Goal: Use online tool/utility: Utilize a website feature to perform a specific function

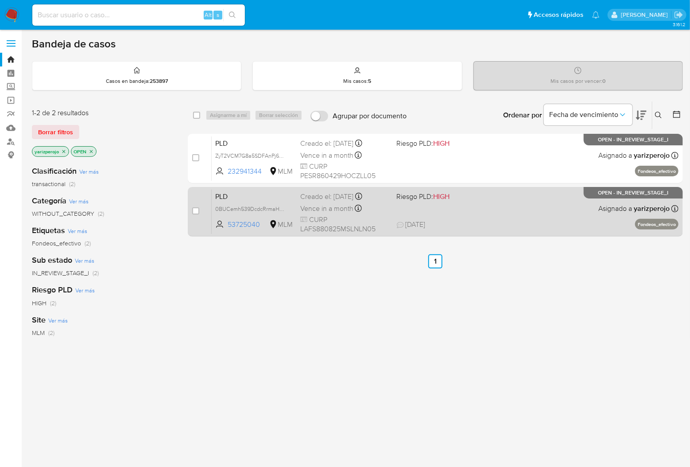
click at [479, 210] on div "PLD 0BUCemh539DcdcRrmaHSmccf 53725040 MLM Riesgo PLD: HIGH Creado el: [DATE] Cr…" at bounding box center [445, 211] width 467 height 45
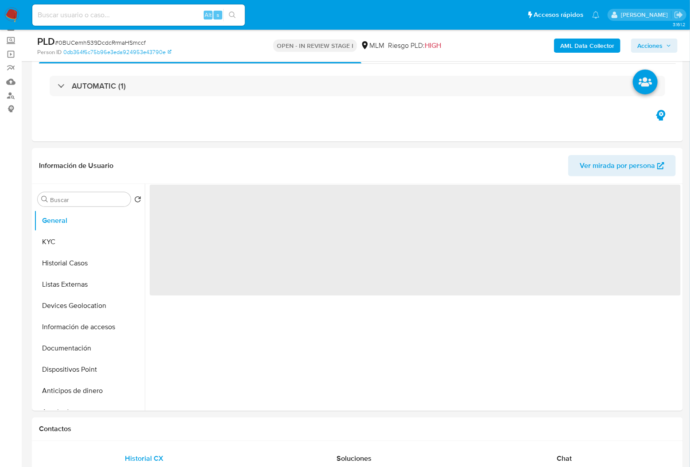
scroll to position [59, 0]
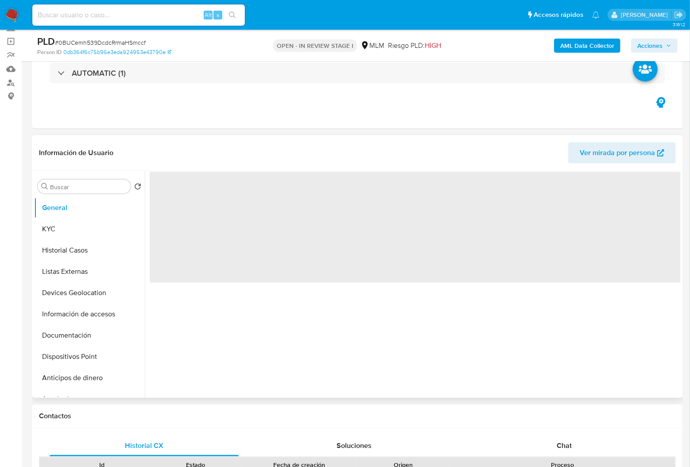
select select "10"
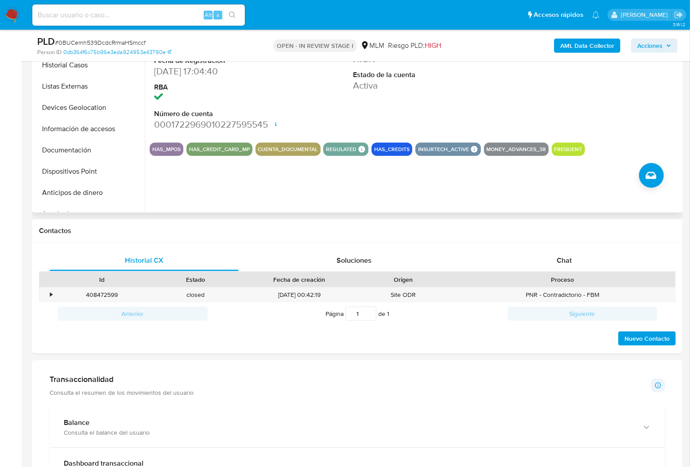
scroll to position [0, 0]
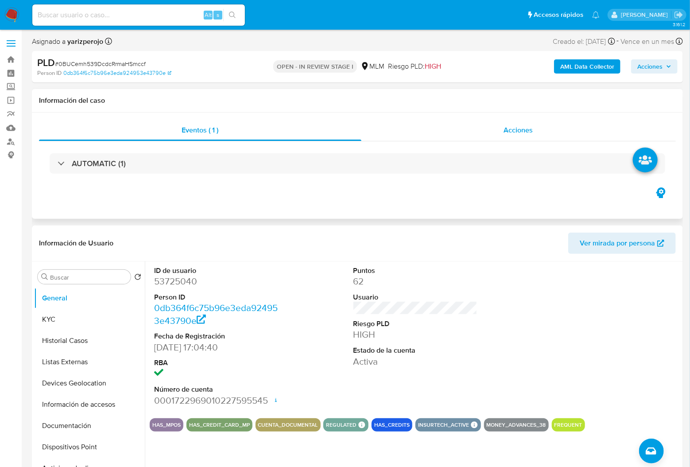
click at [515, 130] on span "Acciones" at bounding box center [518, 130] width 29 height 10
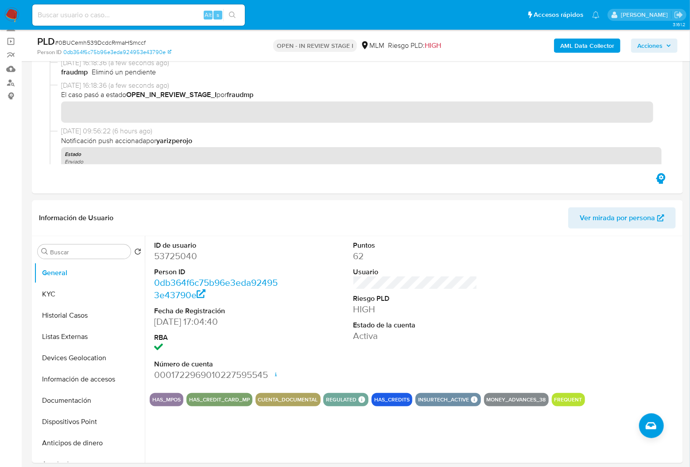
scroll to position [354, 0]
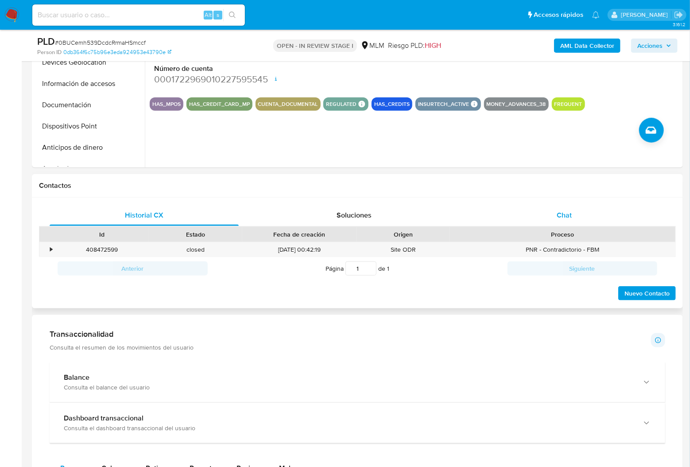
click at [568, 212] on span "Chat" at bounding box center [563, 215] width 15 height 10
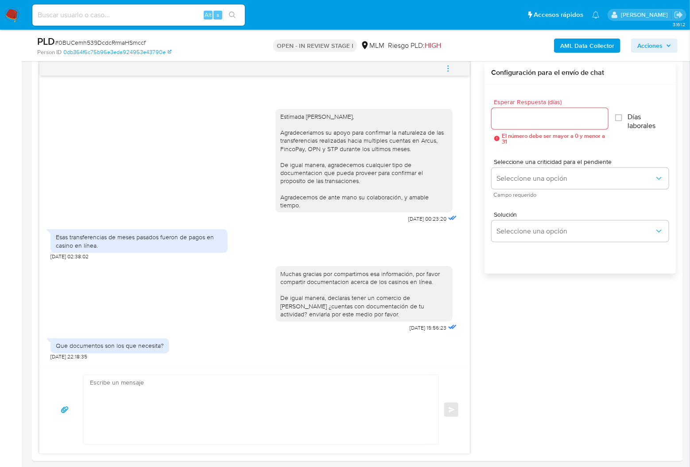
scroll to position [531, 0]
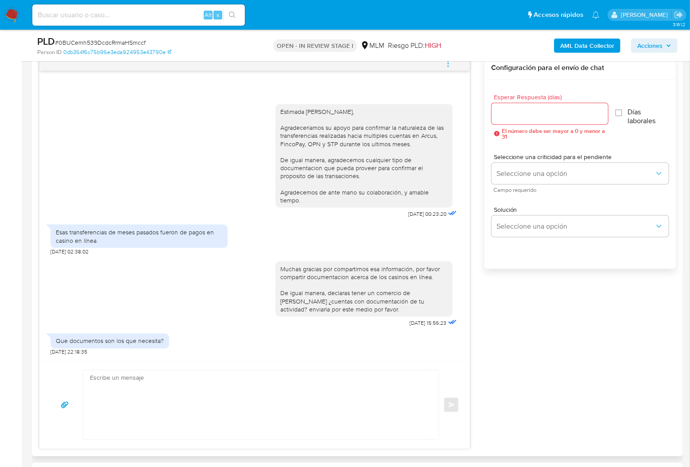
click at [163, 380] on textarea at bounding box center [258, 404] width 337 height 69
click at [520, 111] on input "Esperar Respuesta (días)" at bounding box center [549, 114] width 116 height 12
type input "5"
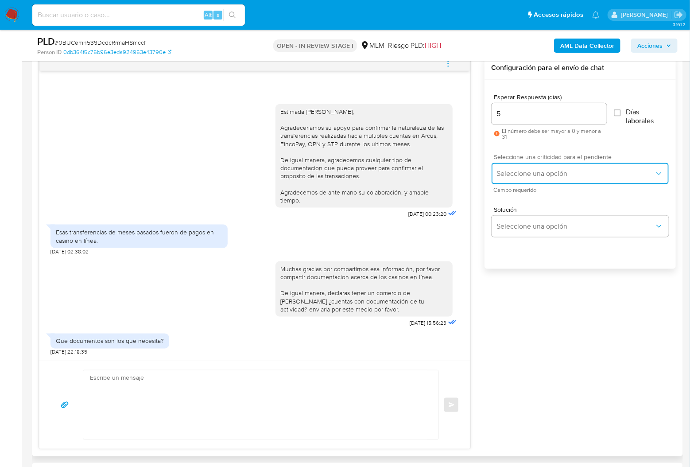
click at [544, 172] on span "Seleccione una opción" at bounding box center [576, 173] width 158 height 9
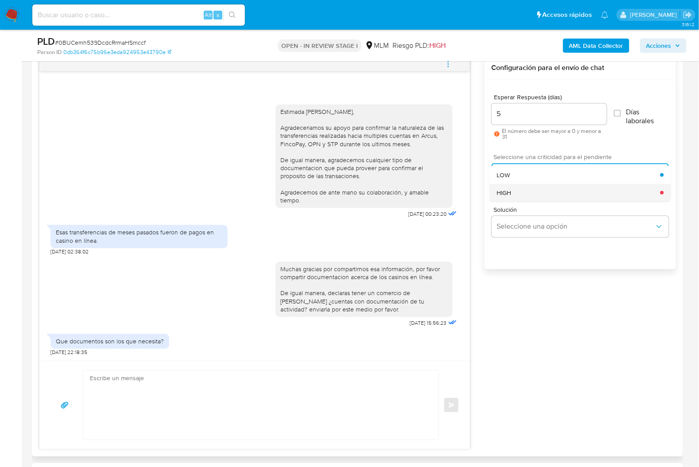
click at [544, 199] on div "HIGH" at bounding box center [577, 192] width 163 height 18
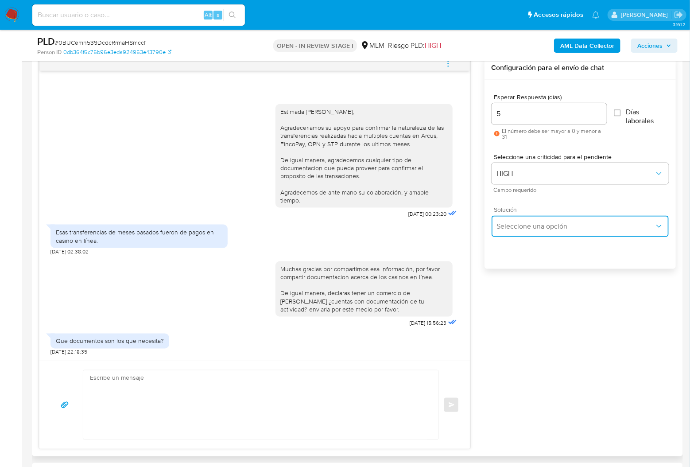
click at [539, 226] on span "Seleccione una opción" at bounding box center [576, 226] width 158 height 9
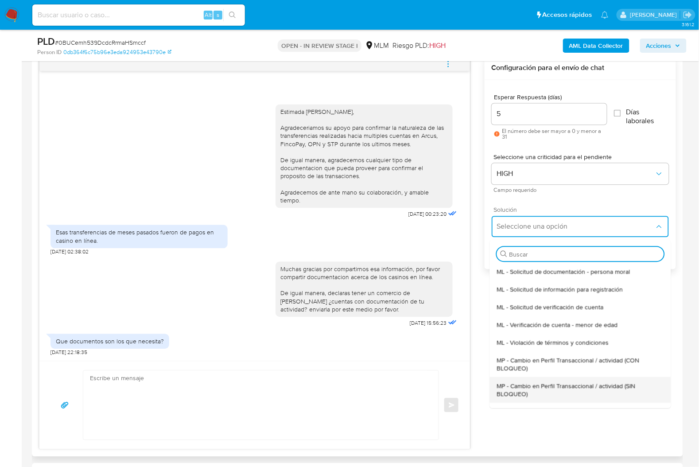
click at [612, 393] on span "MP - Cambio en Perfil Transaccional / actividad (SIN BLOQUEO)" at bounding box center [579, 390] width 167 height 16
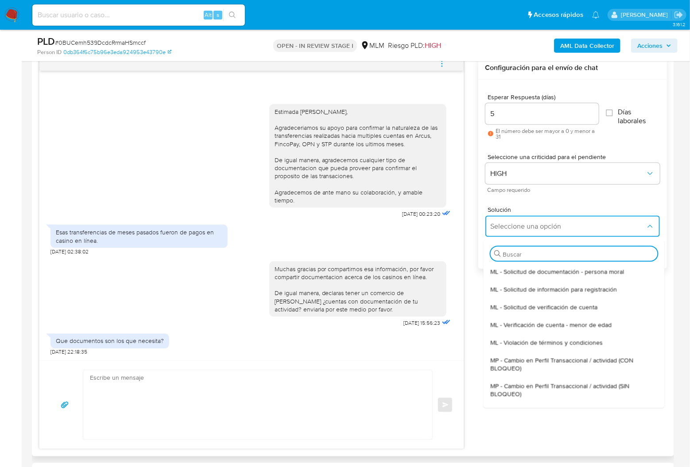
type textarea "Estimado ,Te comunicamos que se ha identificado un cambio en el uso habitual de…"
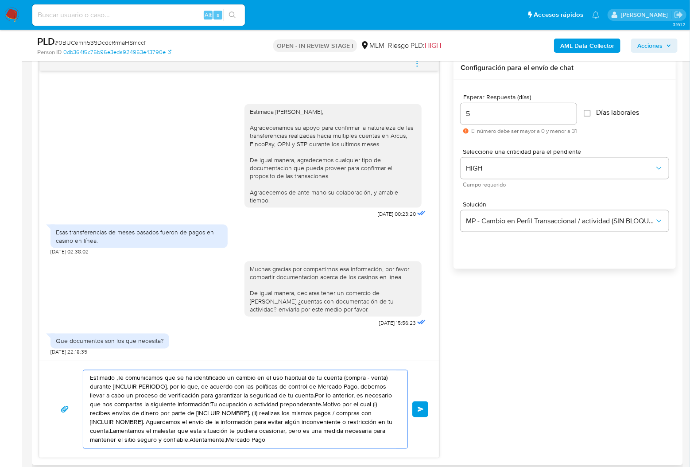
drag, startPoint x: 268, startPoint y: 445, endPoint x: 40, endPoint y: 371, distance: 239.5
click at [40, 371] on div "Estimado ,Te comunicamos que se ha identificado un cambio en el uso habitual de…" at bounding box center [238, 408] width 399 height 97
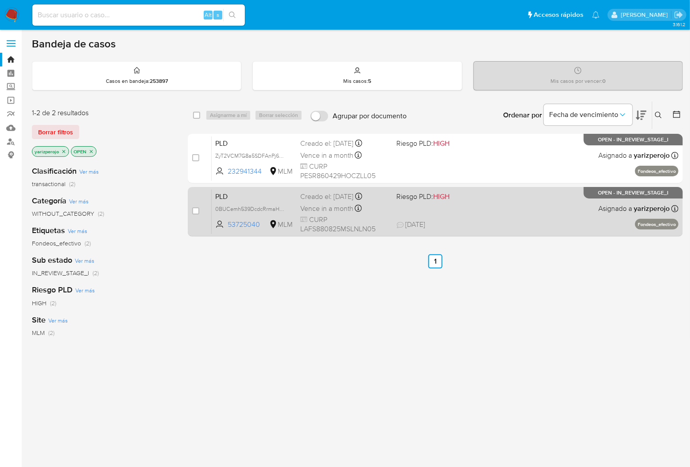
click at [493, 211] on div "PLD 0BUCemh539DcdcRrmaHSmccf 53725040 MLM Riesgo PLD: HIGH Creado el: [DATE] Cr…" at bounding box center [445, 211] width 467 height 45
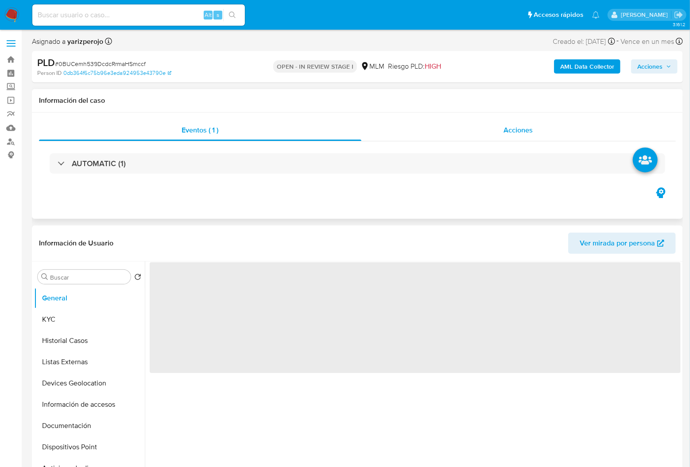
select select "10"
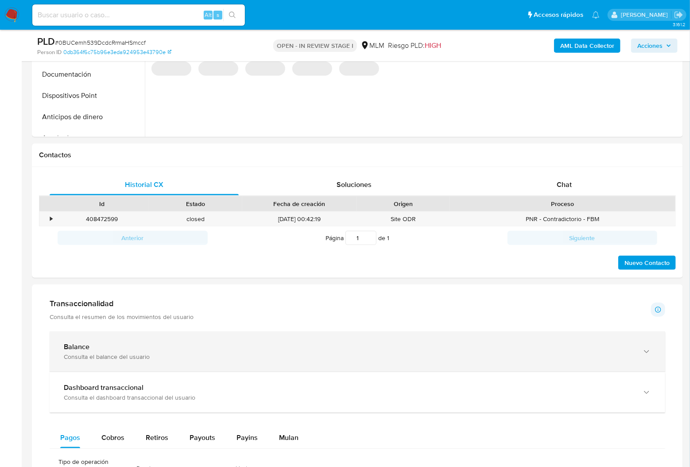
scroll to position [413, 0]
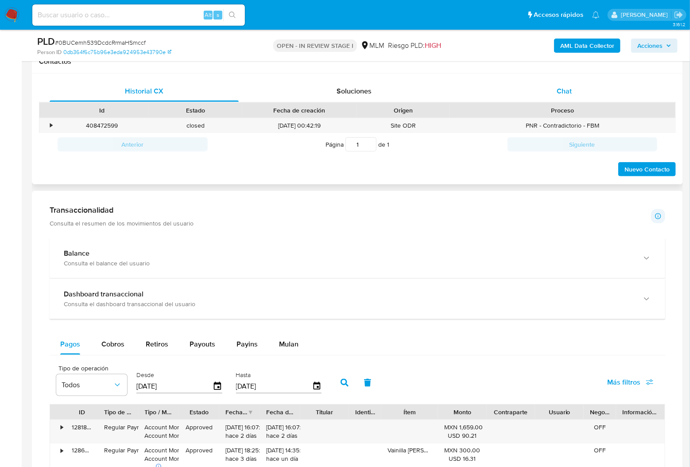
click at [564, 92] on span "Chat" at bounding box center [563, 91] width 15 height 10
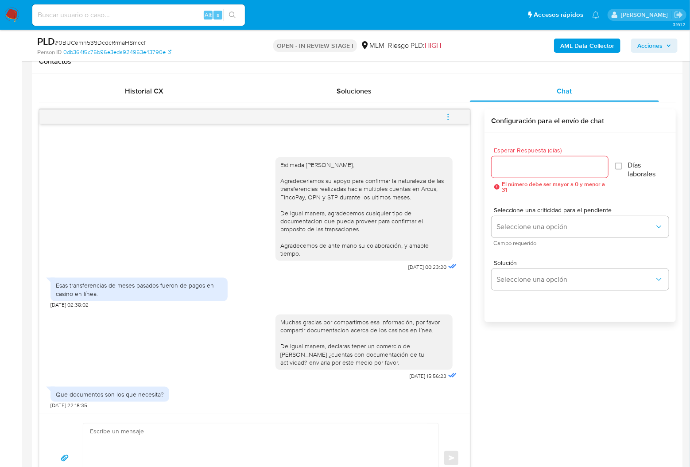
click at [145, 442] on textarea at bounding box center [258, 457] width 337 height 69
type textarea "Cualquier documentacion que pueda proveer confirmando"
click at [565, 174] on div at bounding box center [549, 166] width 116 height 21
click at [538, 169] on input "Esperar Respuesta (días)" at bounding box center [549, 167] width 116 height 12
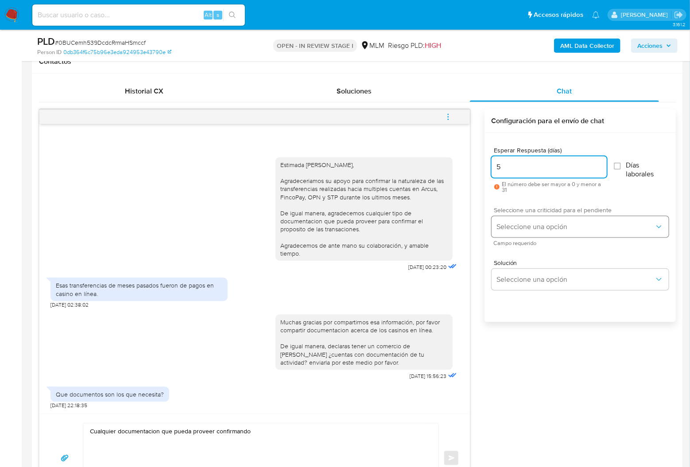
type input "5"
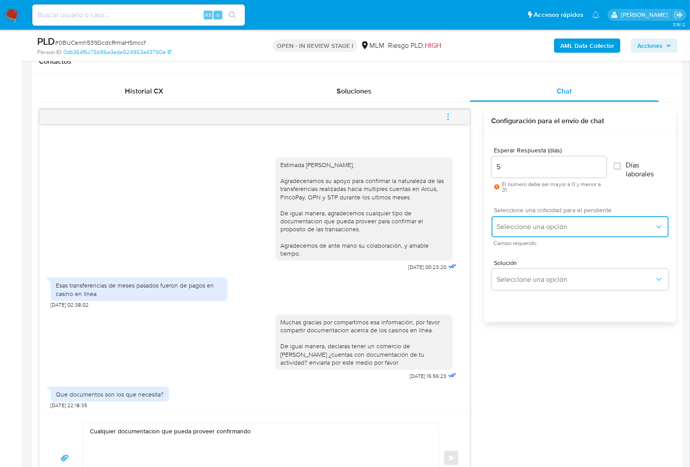
click at [536, 220] on button "Seleccione una opción" at bounding box center [579, 226] width 177 height 21
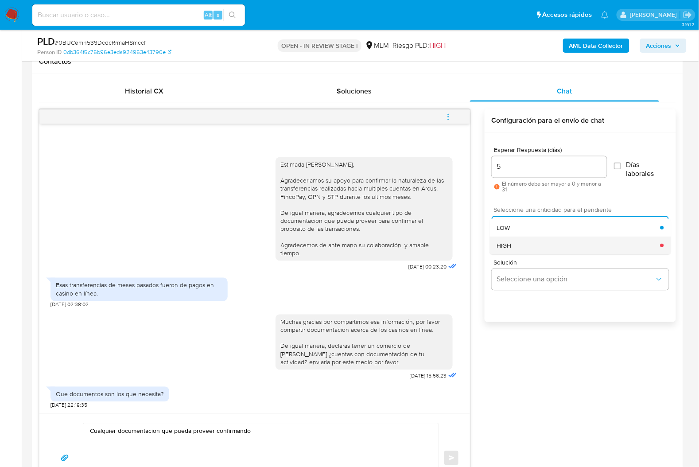
click at [528, 241] on div "HIGH" at bounding box center [577, 245] width 163 height 18
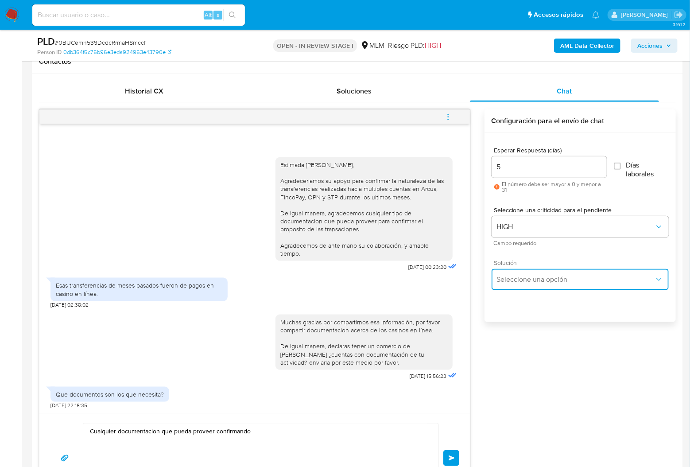
click at [542, 277] on span "Seleccione una opción" at bounding box center [576, 279] width 158 height 9
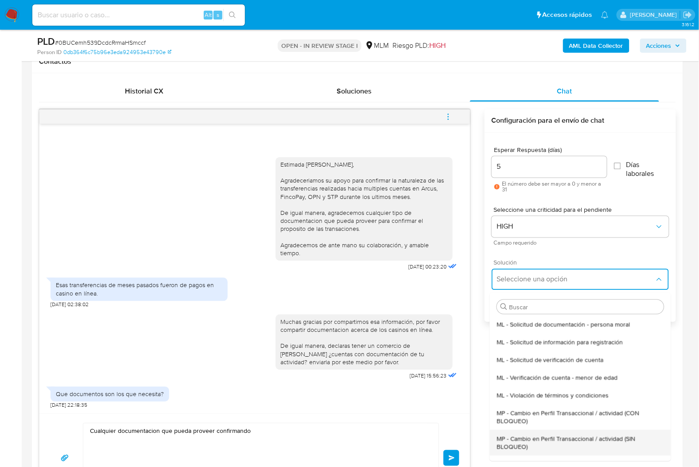
click at [601, 437] on span "MP - Cambio en Perfil Transaccional / actividad (SIN BLOQUEO)" at bounding box center [579, 443] width 167 height 16
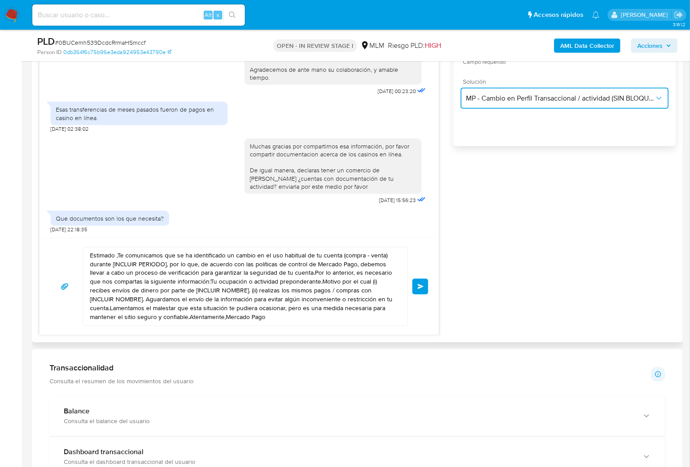
scroll to position [590, 0]
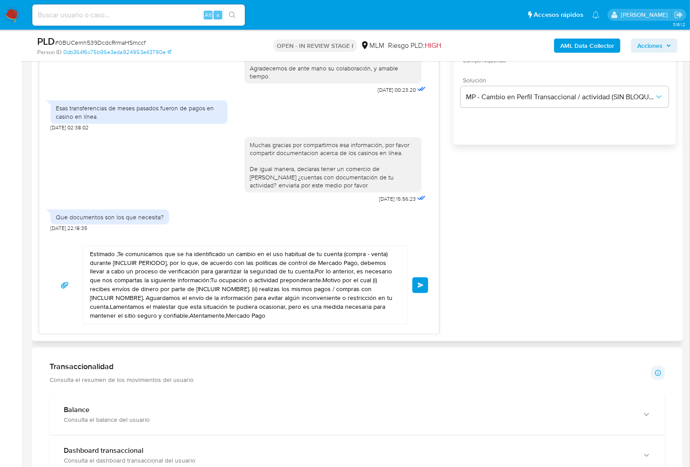
drag, startPoint x: 310, startPoint y: 325, endPoint x: 257, endPoint y: 302, distance: 57.9
click at [251, 301] on div "Estimado ,Te comunicamos que se ha identificado un cambio en el uso habitual de…" at bounding box center [238, 284] width 399 height 97
drag, startPoint x: 267, startPoint y: 318, endPoint x: -1, endPoint y: 199, distance: 293.5
click at [0, 199] on html "Pausado Ver notificaciones Alt s Accesos rápidos Presiona las siguientes teclas…" at bounding box center [345, 364] width 690 height 1908
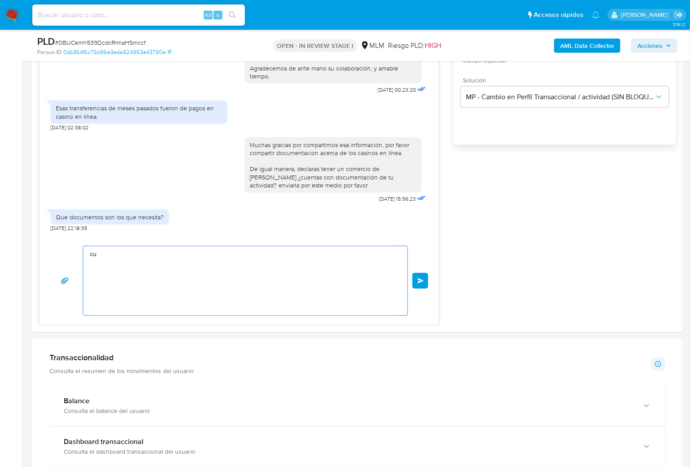
type textarea "c"
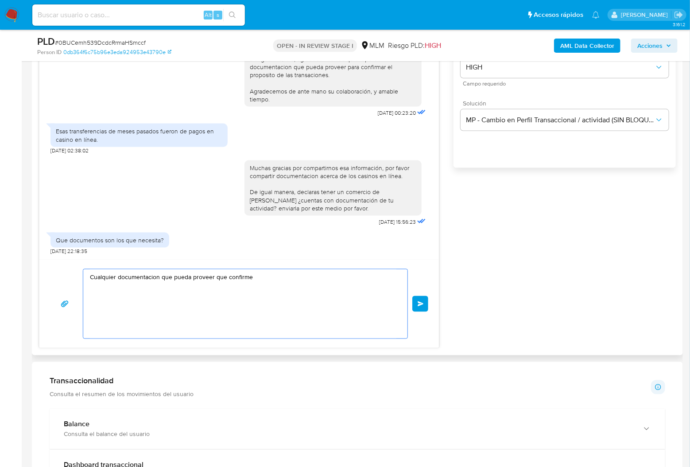
scroll to position [531, 0]
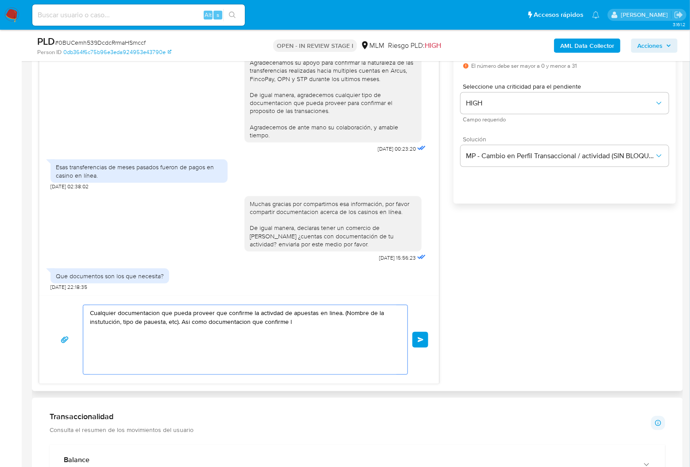
click at [168, 324] on textarea "Cualquier documentacion que pueda proveer que confirme la activdad de apuestas …" at bounding box center [243, 339] width 306 height 69
click at [304, 322] on textarea "Cualquier documentacion que pueda proveer que confirme la activdad de apuestas …" at bounding box center [243, 339] width 306 height 69
click at [293, 325] on textarea "Cualquier documentacion que pueda proveer que confirme la activdad de apuestas …" at bounding box center [243, 339] width 306 height 69
click at [195, 331] on textarea "Cualquier documentacion que pueda proveer que confirme la activdad de apuestas …" at bounding box center [243, 339] width 306 height 69
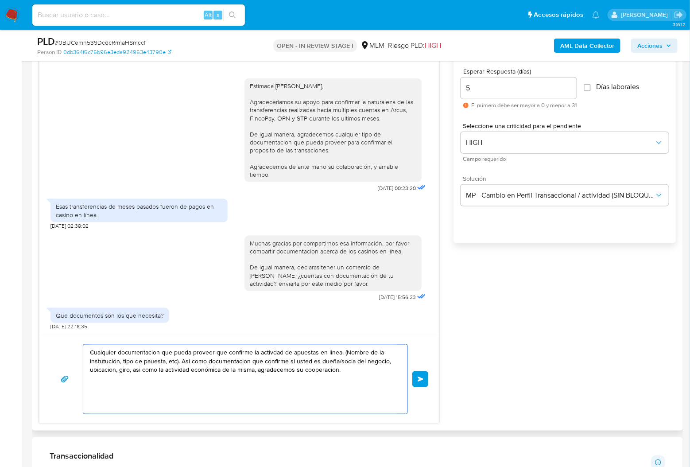
scroll to position [472, 0]
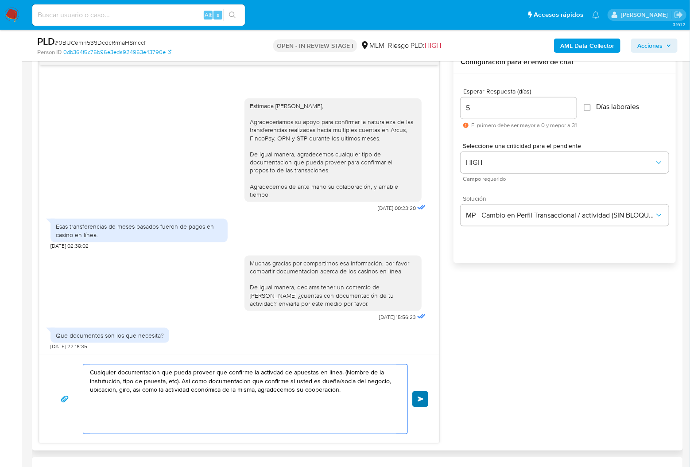
type textarea "Cualquier documentacion que pueda proveer que confirme la activdad de apuestas …"
click at [422, 395] on button "Enviar" at bounding box center [420, 399] width 16 height 16
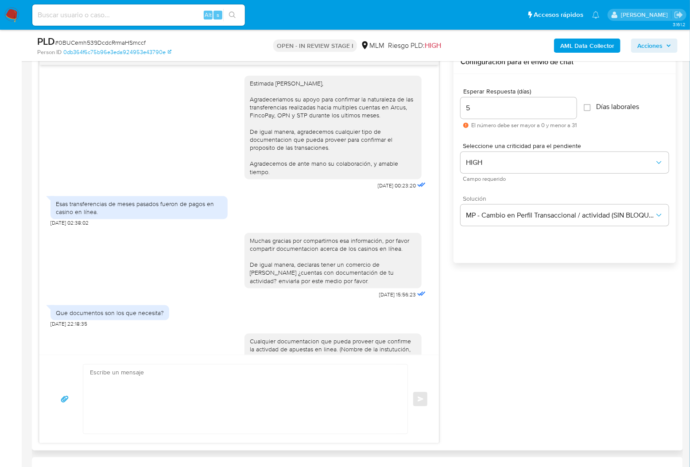
scroll to position [51, 0]
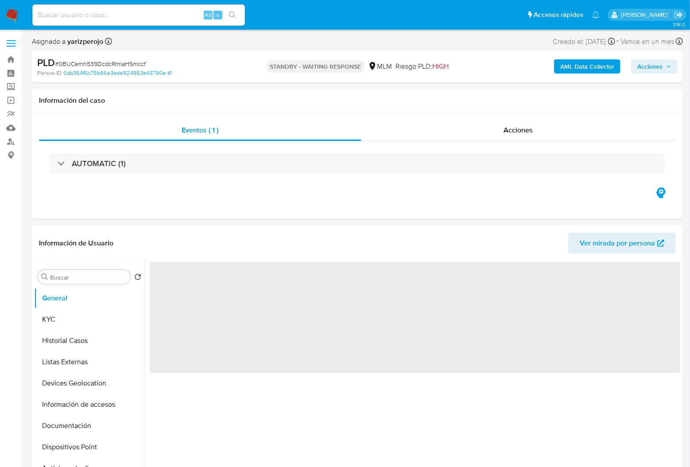
select select "10"
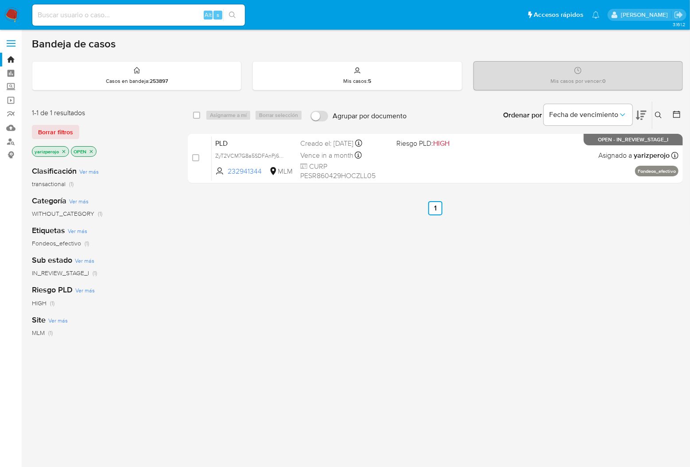
click at [146, 17] on input at bounding box center [138, 15] width 212 height 12
paste input "187869661"
type input "187869661"
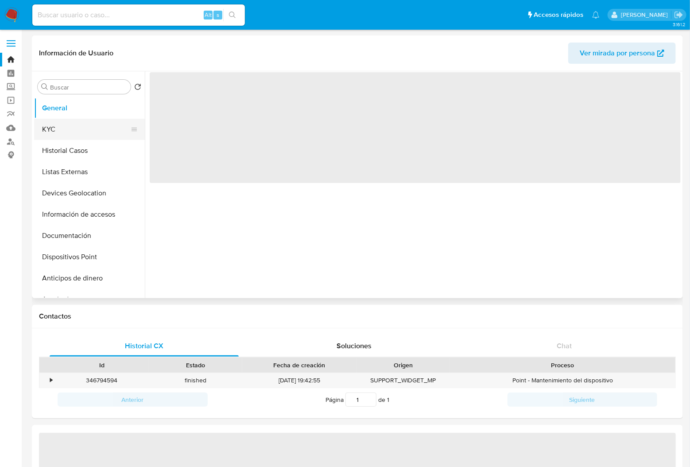
click at [43, 131] on button "KYC" at bounding box center [86, 129] width 104 height 21
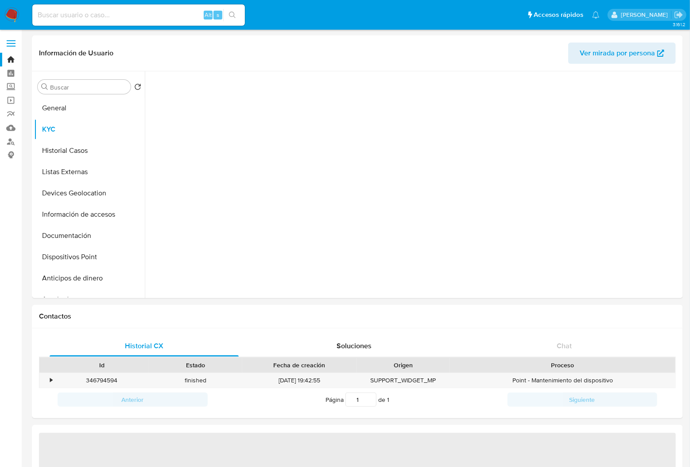
select select "10"
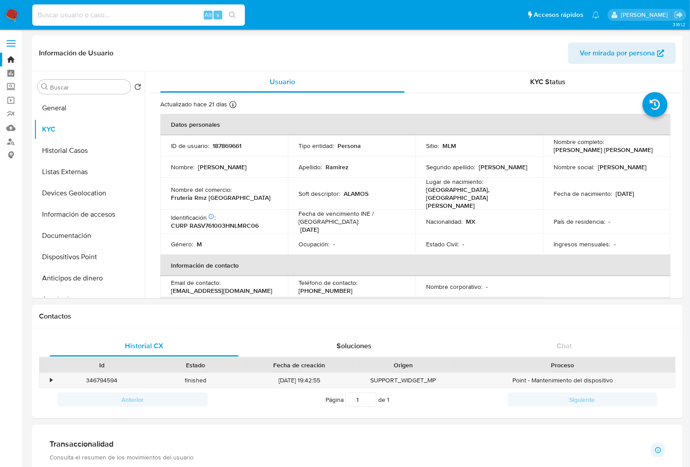
click at [112, 15] on input at bounding box center [138, 15] width 212 height 12
paste input "1495683085"
type input "1495683085"
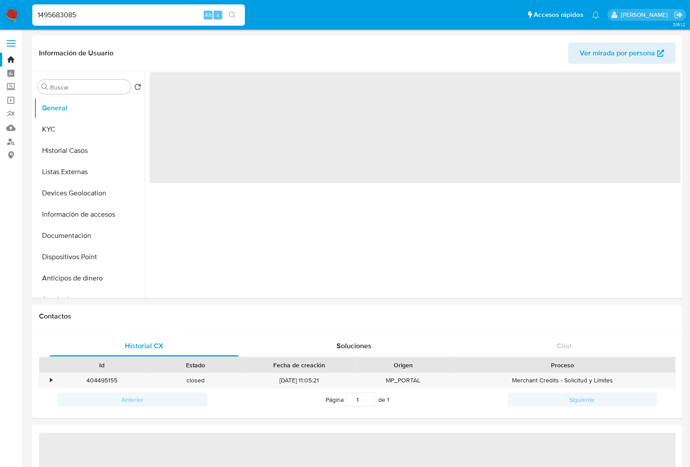
select select "10"
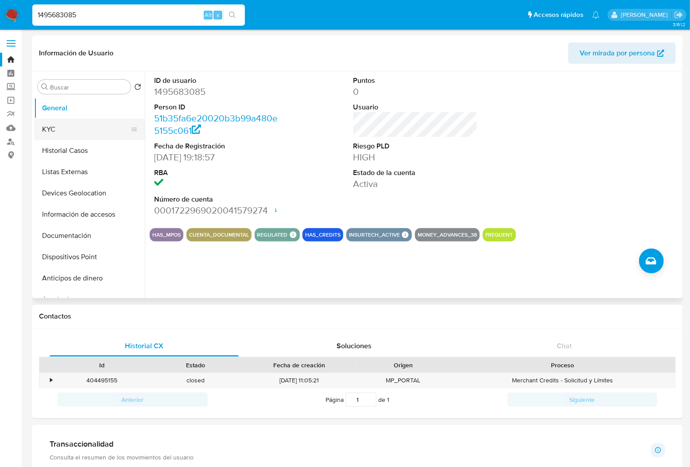
click at [50, 131] on button "KYC" at bounding box center [86, 129] width 104 height 21
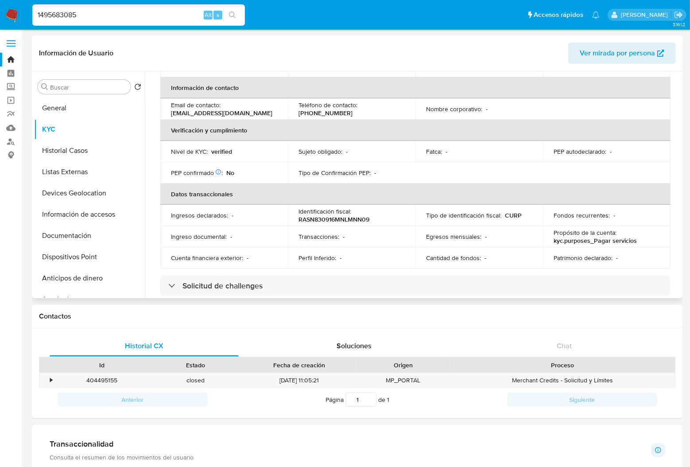
scroll to position [177, 0]
click at [11, 12] on img at bounding box center [11, 15] width 15 height 15
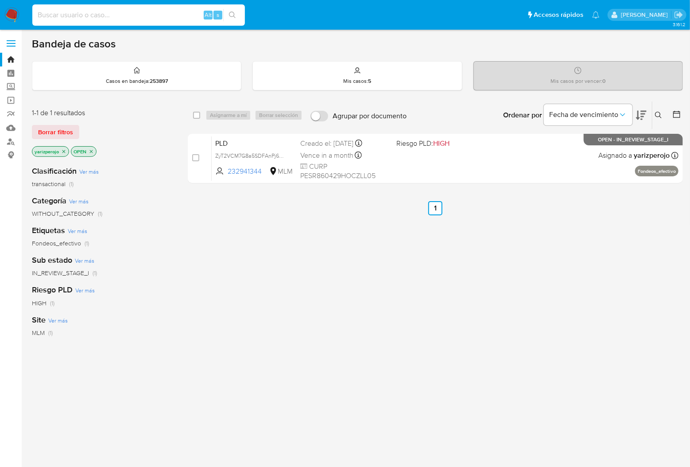
click at [129, 14] on input at bounding box center [138, 15] width 212 height 12
paste input "187869661"
type input "187869661"
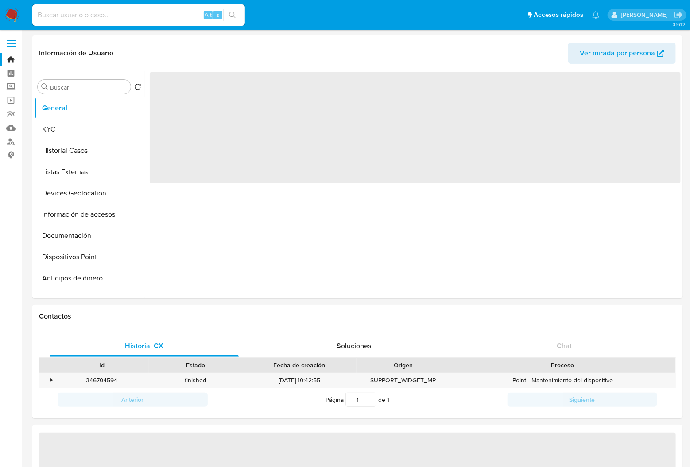
select select "10"
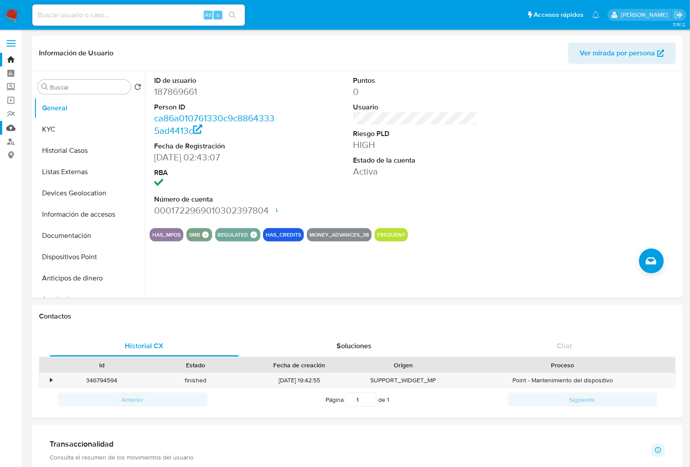
click at [9, 126] on link "Mulan" at bounding box center [52, 128] width 105 height 14
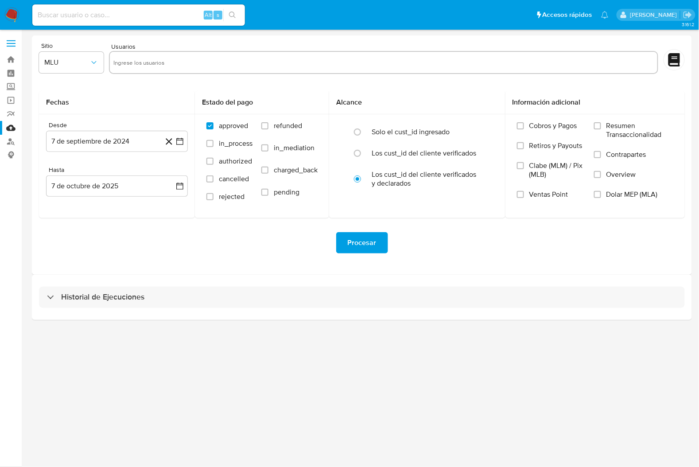
click at [142, 66] on input "text" at bounding box center [383, 62] width 540 height 14
click at [78, 63] on span "MLU" at bounding box center [66, 62] width 45 height 9
click at [70, 190] on div "MLM" at bounding box center [68, 192] width 49 height 21
click at [202, 60] on input "text" at bounding box center [383, 62] width 540 height 14
type input "187869661"
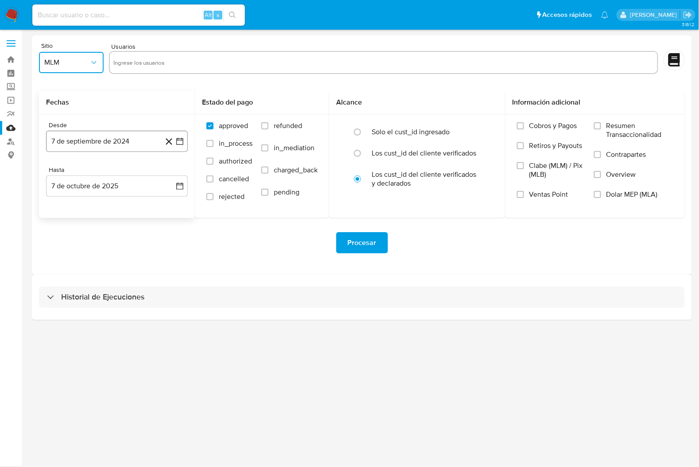
click at [129, 144] on button "7 de septiembre de 2024" at bounding box center [117, 141] width 142 height 21
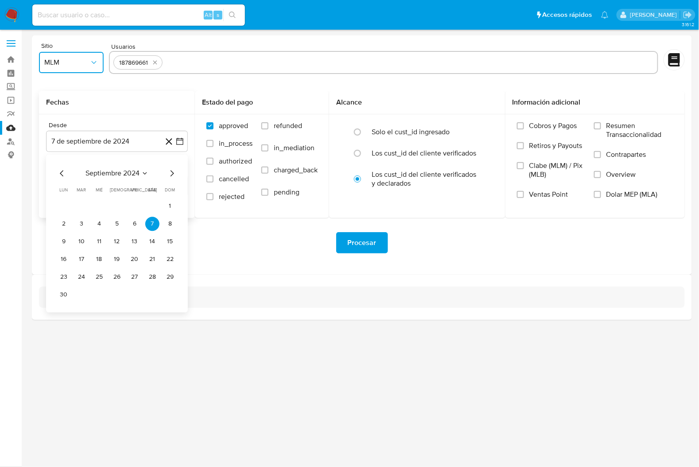
click at [62, 171] on icon "Mes anterior" at bounding box center [62, 173] width 11 height 11
click at [62, 171] on icon "Mes anterior" at bounding box center [62, 173] width 4 height 6
click at [103, 209] on button "1" at bounding box center [99, 206] width 14 height 14
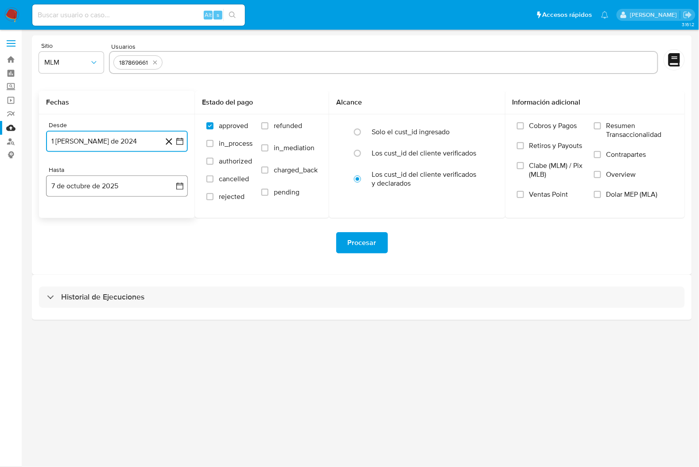
click at [126, 196] on button "7 de octubre de 2025" at bounding box center [117, 185] width 142 height 21
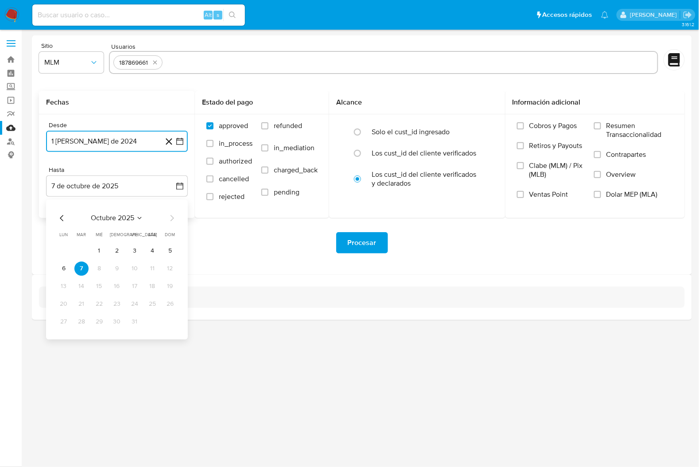
click at [62, 214] on icon "Mes anterior" at bounding box center [62, 217] width 11 height 11
click at [58, 216] on icon "Mes anterior" at bounding box center [62, 217] width 11 height 11
click at [173, 324] on button "31" at bounding box center [170, 321] width 14 height 14
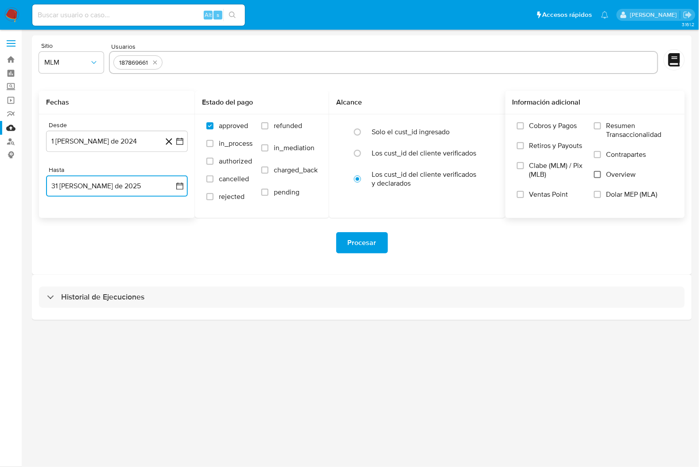
click at [599, 173] on input "Overview" at bounding box center [597, 174] width 7 height 7
click at [362, 247] on span "Procesar" at bounding box center [362, 242] width 29 height 19
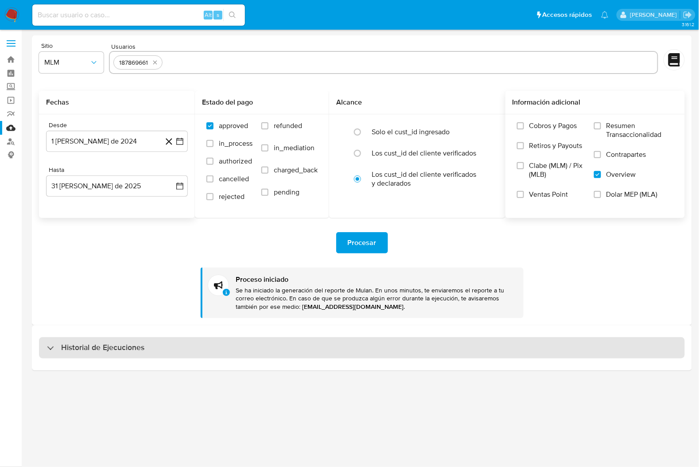
click at [386, 358] on div "Historial de Ejecuciones" at bounding box center [361, 347] width 645 height 21
select select "10"
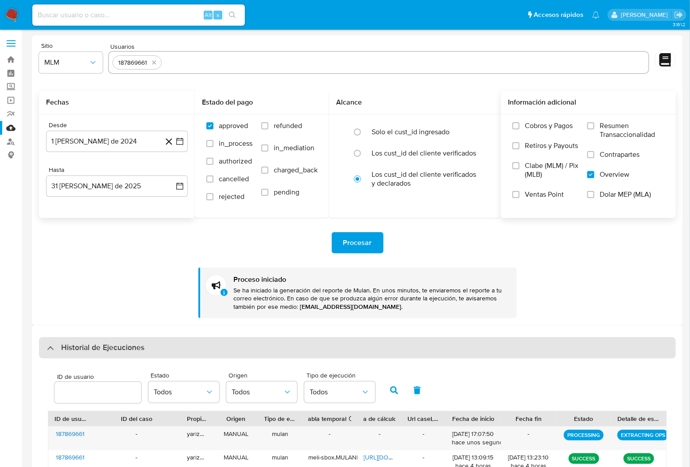
scroll to position [111, 0]
